Goal: Navigation & Orientation: Understand site structure

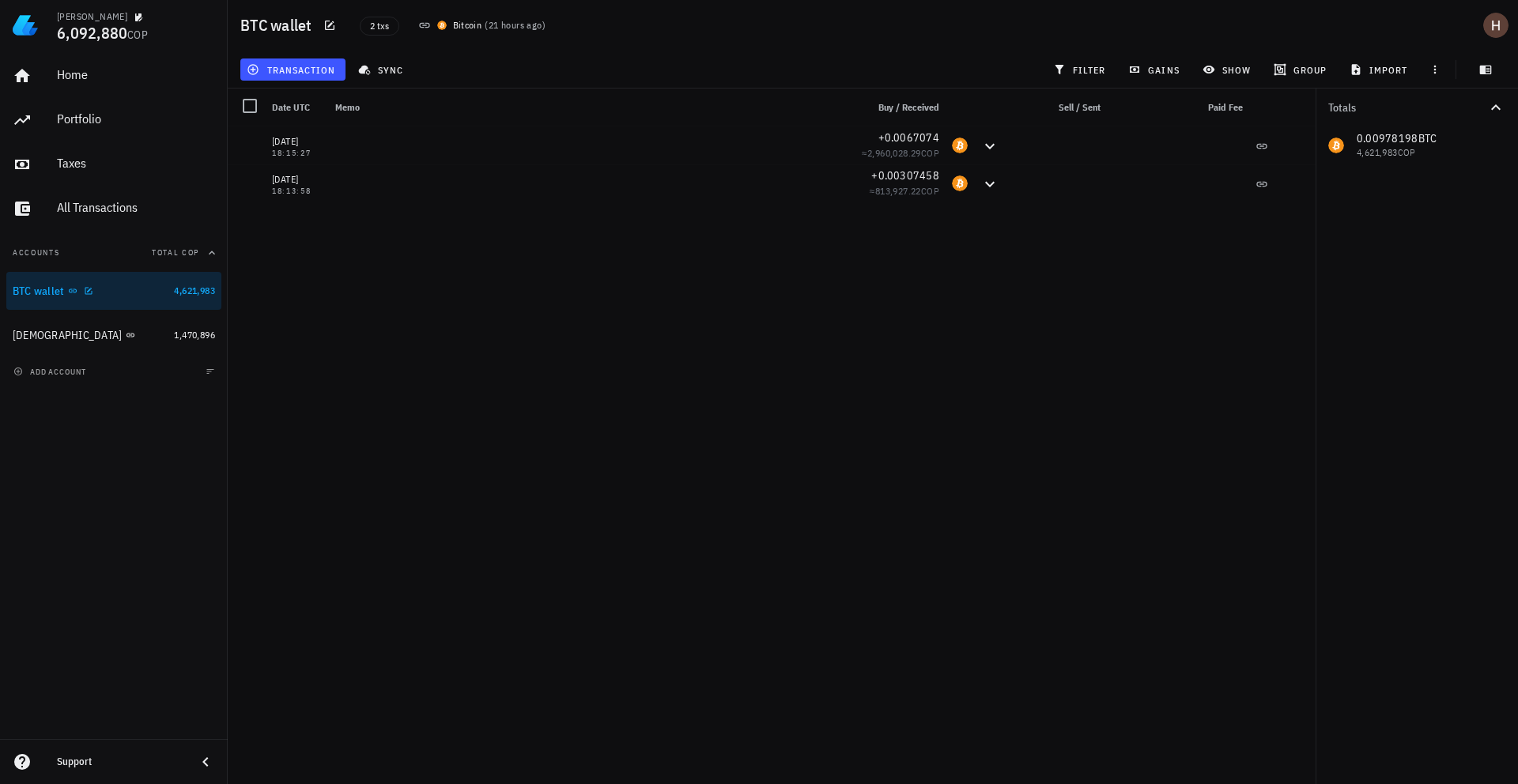
click at [168, 290] on link "BTC wallet 4,621,983" at bounding box center [114, 290] width 215 height 38
click at [155, 336] on div "[DEMOGRAPHIC_DATA]" at bounding box center [89, 336] width 155 height 15
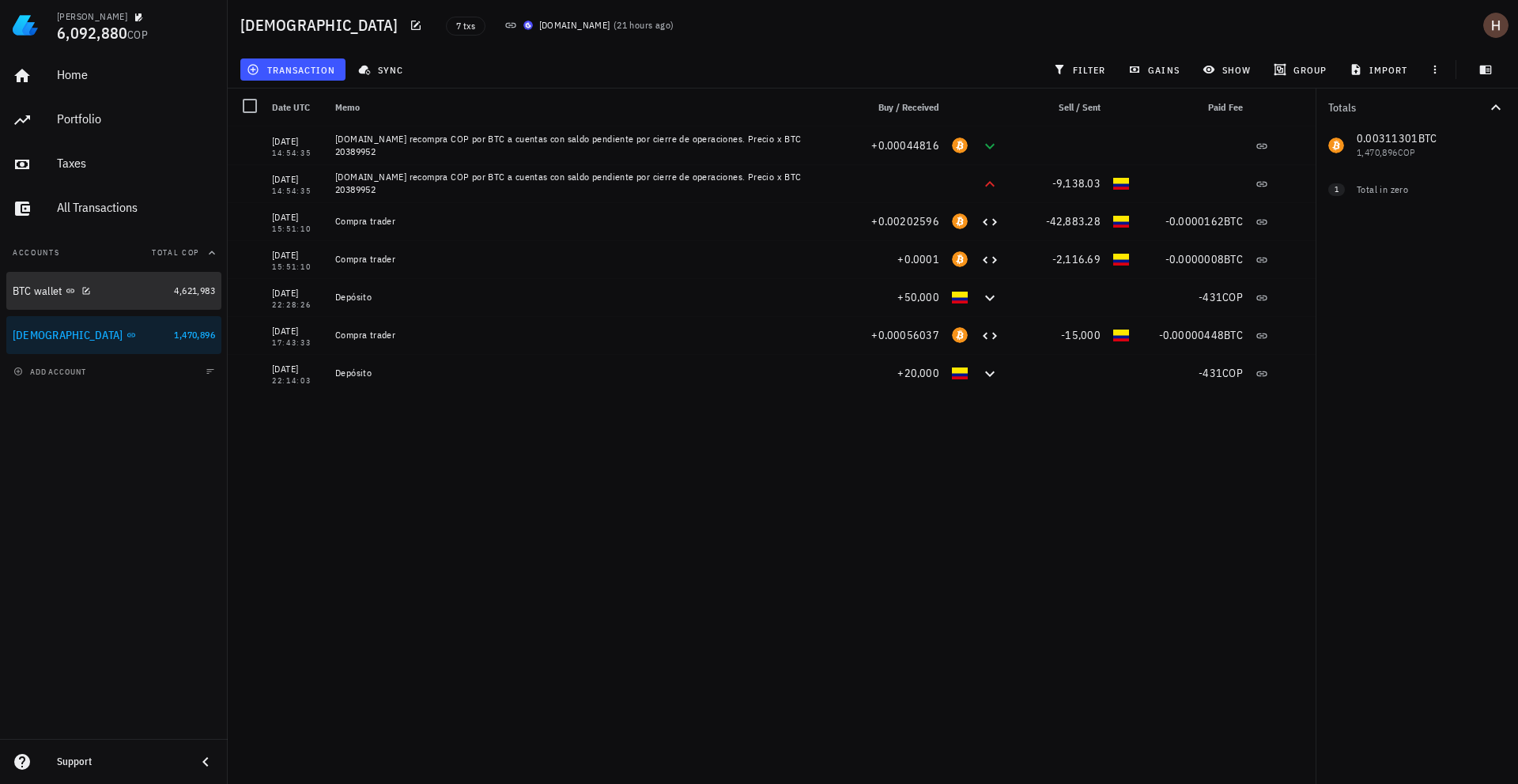
click at [163, 301] on div "BTC wallet" at bounding box center [89, 291] width 155 height 34
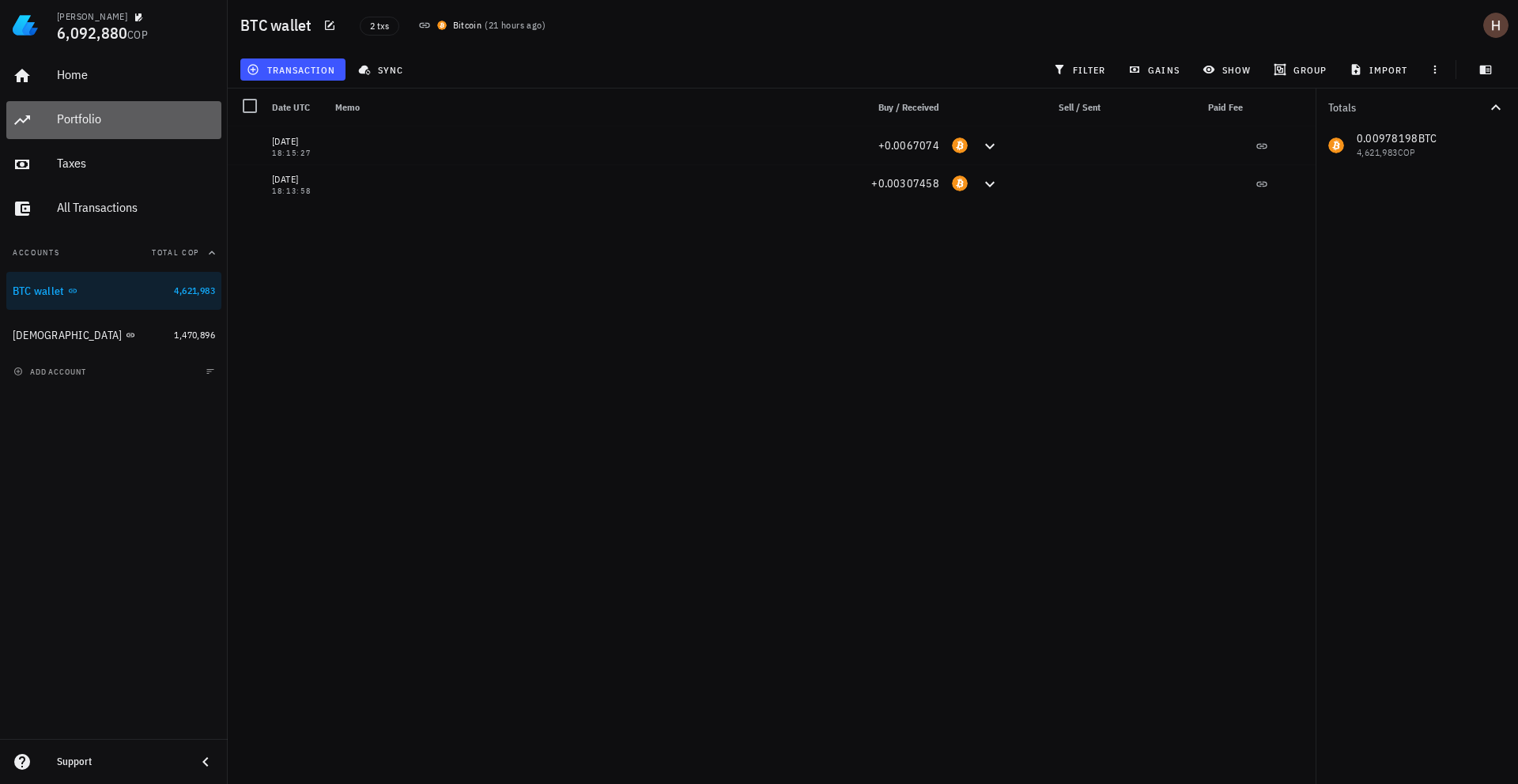
click at [138, 111] on div "Portfolio" at bounding box center [135, 119] width 158 height 15
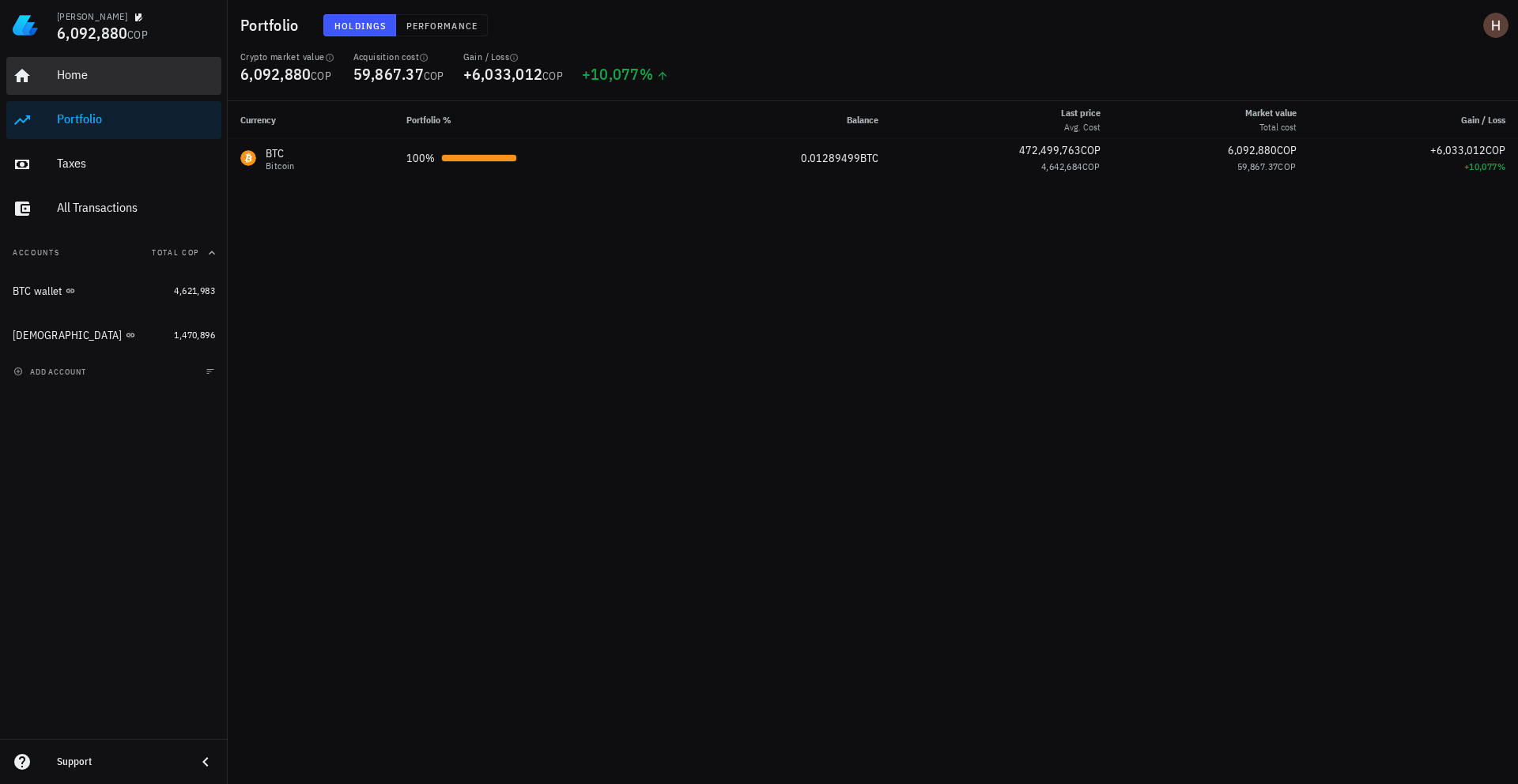
click at [117, 68] on div "Home" at bounding box center [135, 74] width 158 height 15
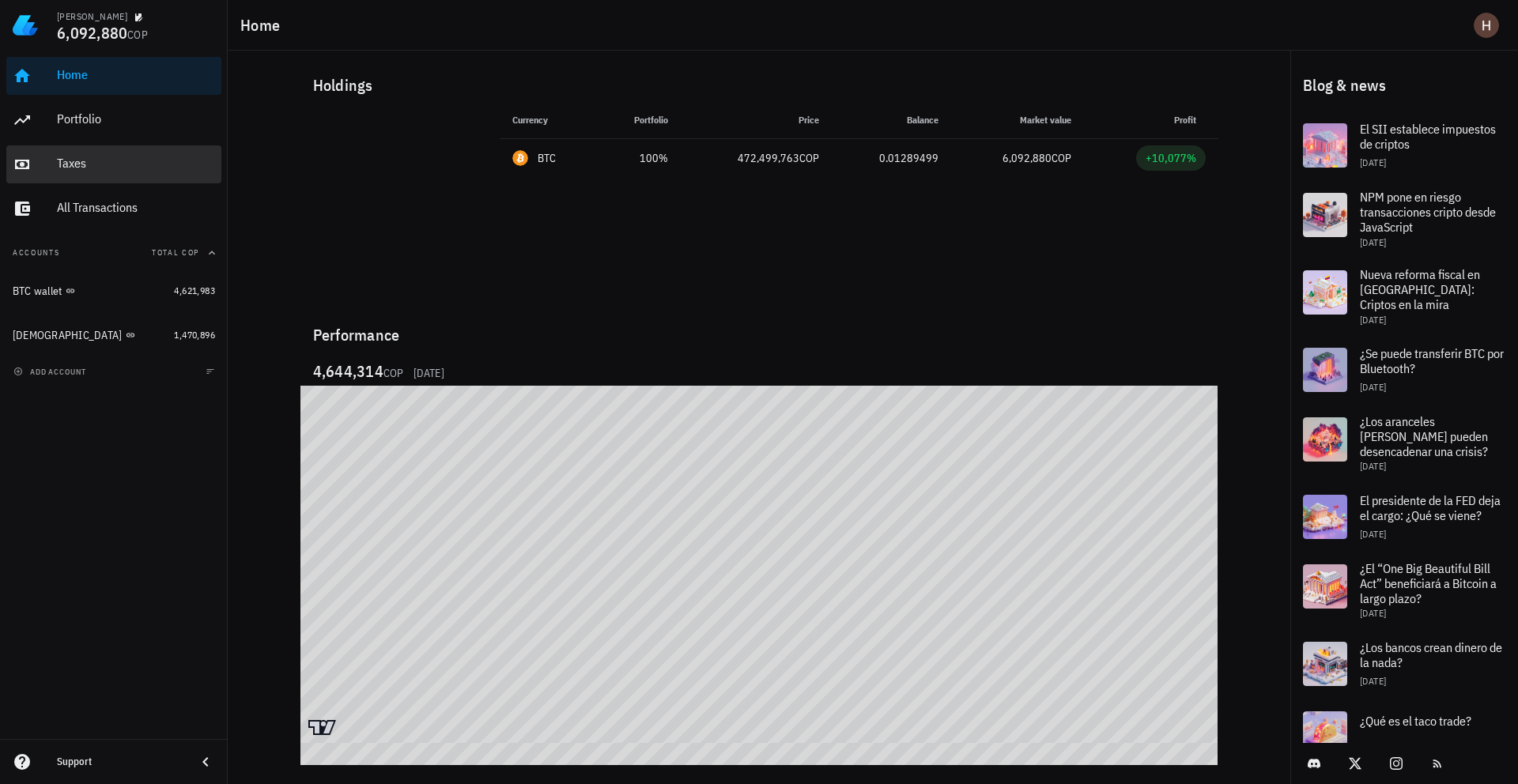
click at [92, 151] on div "Taxes" at bounding box center [135, 164] width 158 height 36
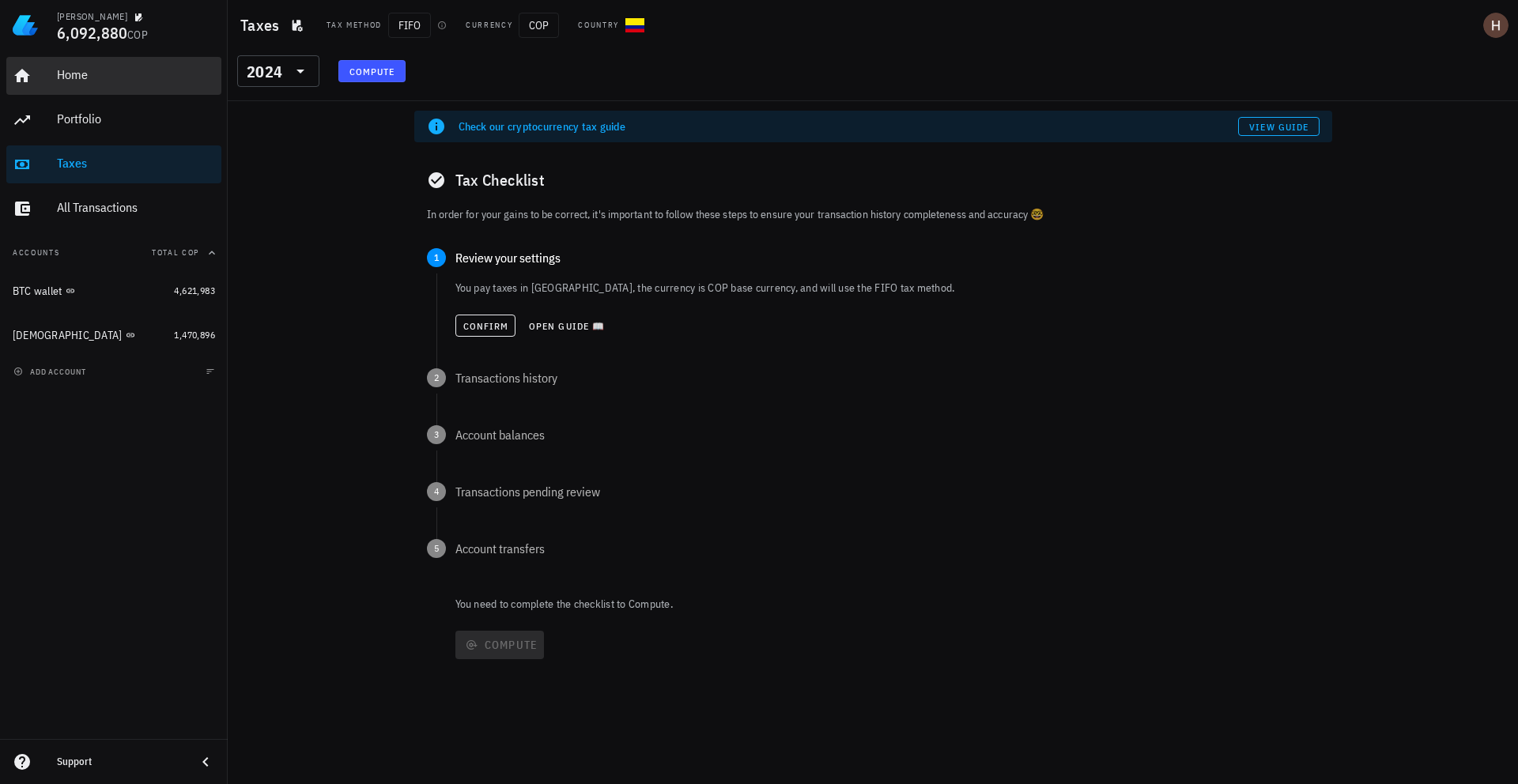
click at [103, 63] on div "Home" at bounding box center [135, 75] width 158 height 36
